Goal: Information Seeking & Learning: Find specific fact

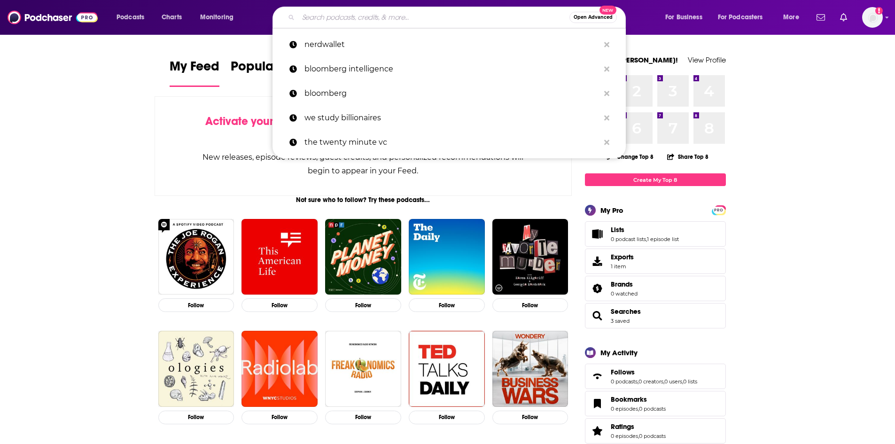
click at [356, 17] on input "Search podcasts, credits, & more..." at bounding box center [433, 17] width 271 height 15
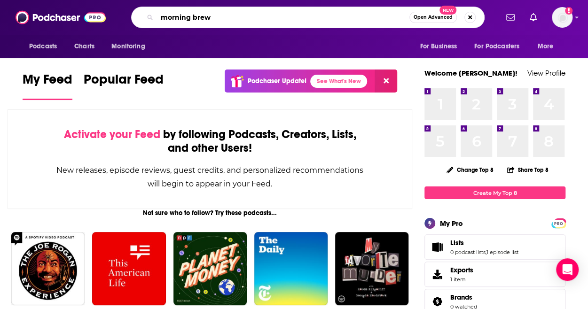
type input "morning brew"
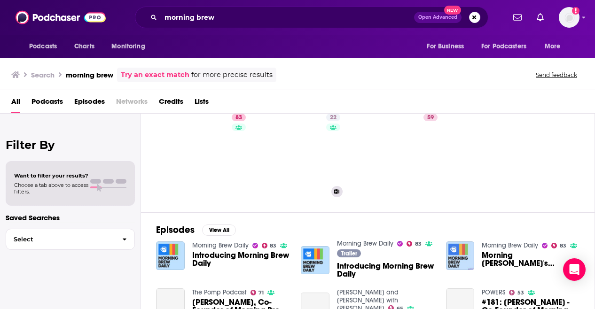
scroll to position [34, 0]
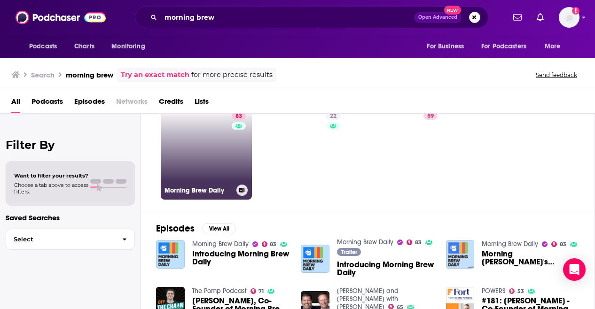
click at [206, 159] on link "83 Morning Brew Daily" at bounding box center [206, 154] width 91 height 91
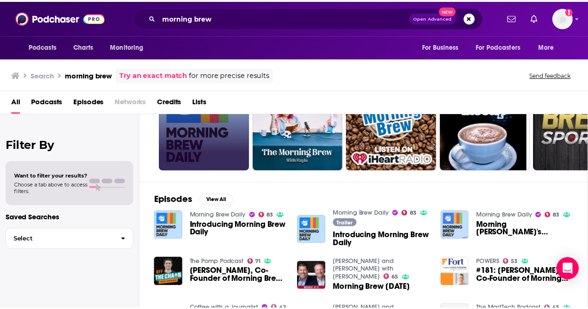
scroll to position [63, 0]
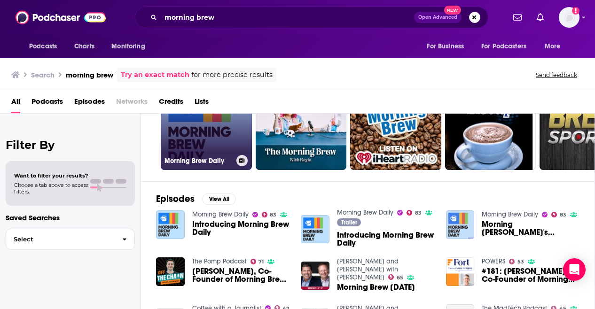
click at [216, 145] on link "83 Morning Brew Daily" at bounding box center [206, 124] width 91 height 91
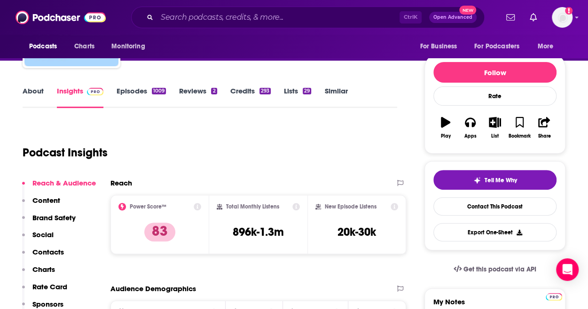
scroll to position [123, 0]
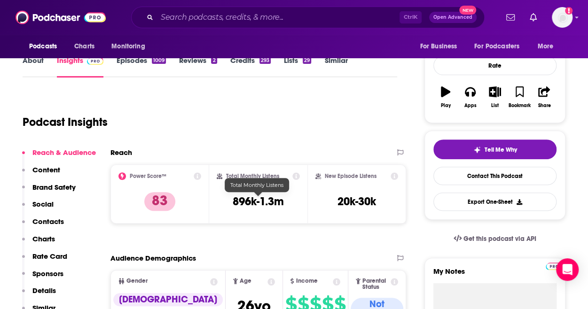
click at [243, 202] on h3 "896k-1.3m" at bounding box center [258, 201] width 51 height 14
copy div "896k-1.3m"
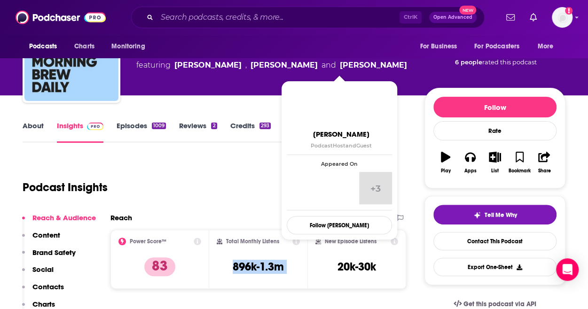
scroll to position [115, 0]
